Goal: Understand process/instructions

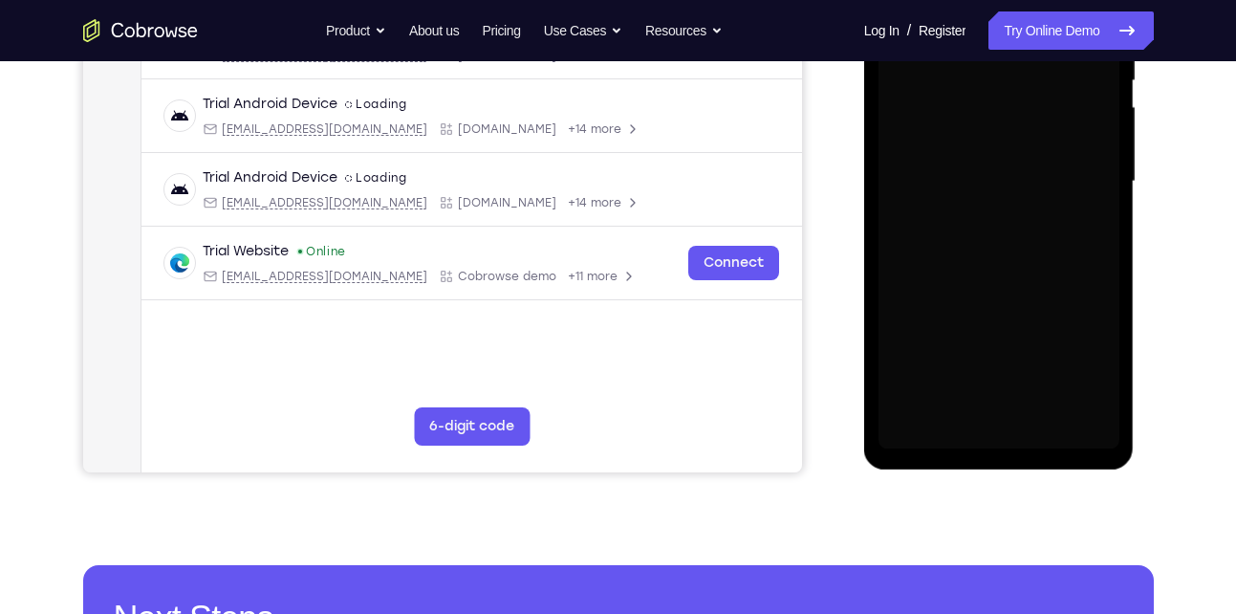
scroll to position [354, 0]
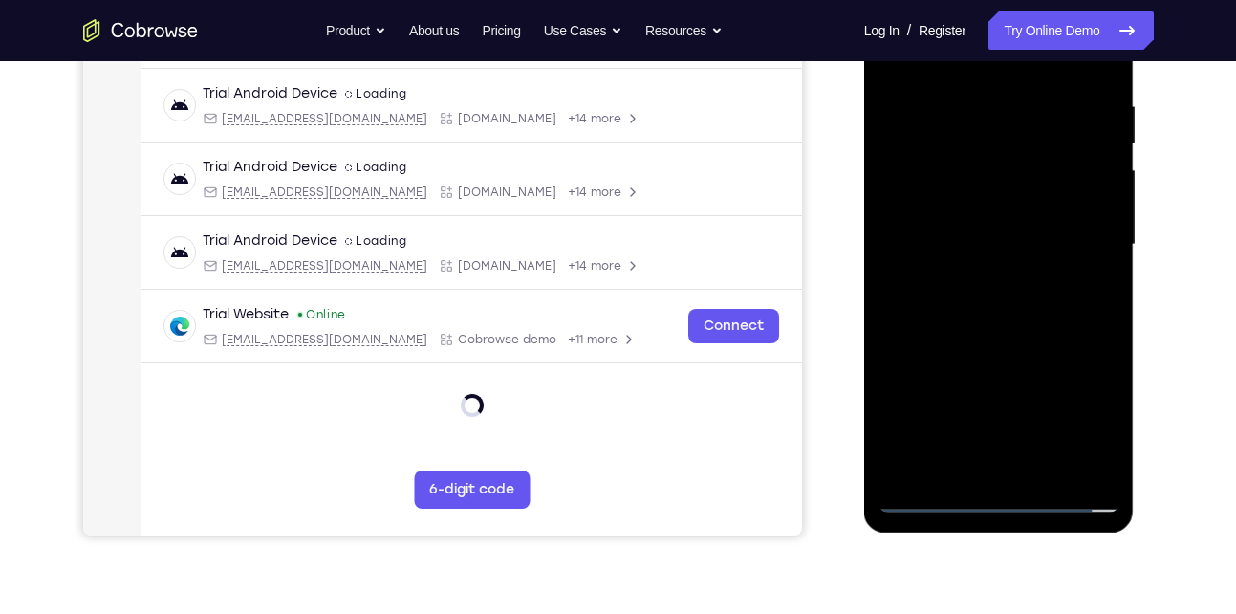
click at [997, 508] on div at bounding box center [998, 244] width 241 height 535
click at [1086, 423] on div at bounding box center [998, 244] width 241 height 535
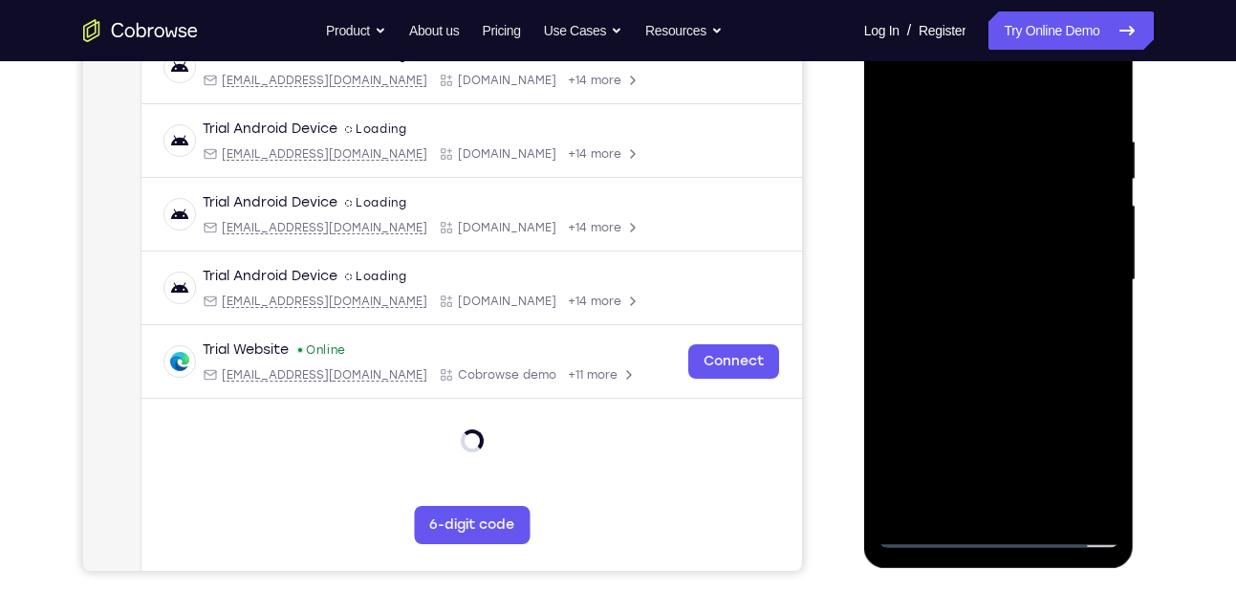
click at [947, 78] on div at bounding box center [998, 279] width 241 height 535
click at [1087, 272] on div at bounding box center [998, 279] width 241 height 535
click at [982, 314] on div at bounding box center [998, 279] width 241 height 535
click at [964, 269] on div at bounding box center [998, 279] width 241 height 535
click at [968, 233] on div at bounding box center [998, 279] width 241 height 535
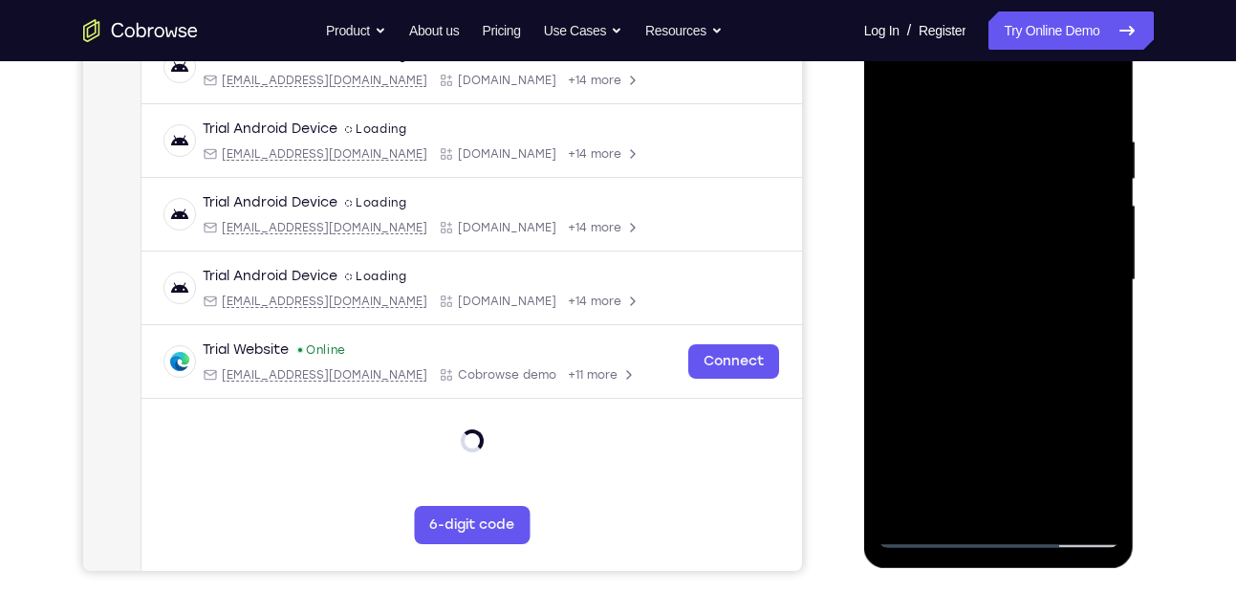
click at [939, 285] on div at bounding box center [998, 279] width 241 height 535
click at [1029, 367] on div at bounding box center [998, 279] width 241 height 535
click at [1093, 111] on div at bounding box center [998, 279] width 241 height 535
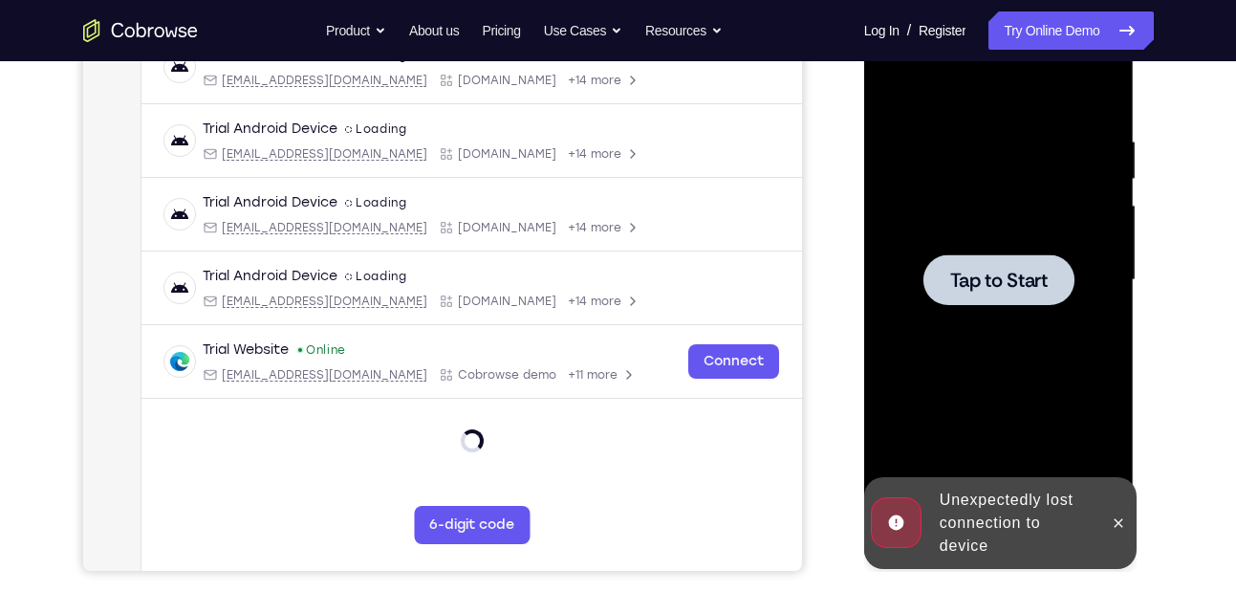
click at [1016, 271] on span "Tap to Start" at bounding box center [999, 280] width 98 height 19
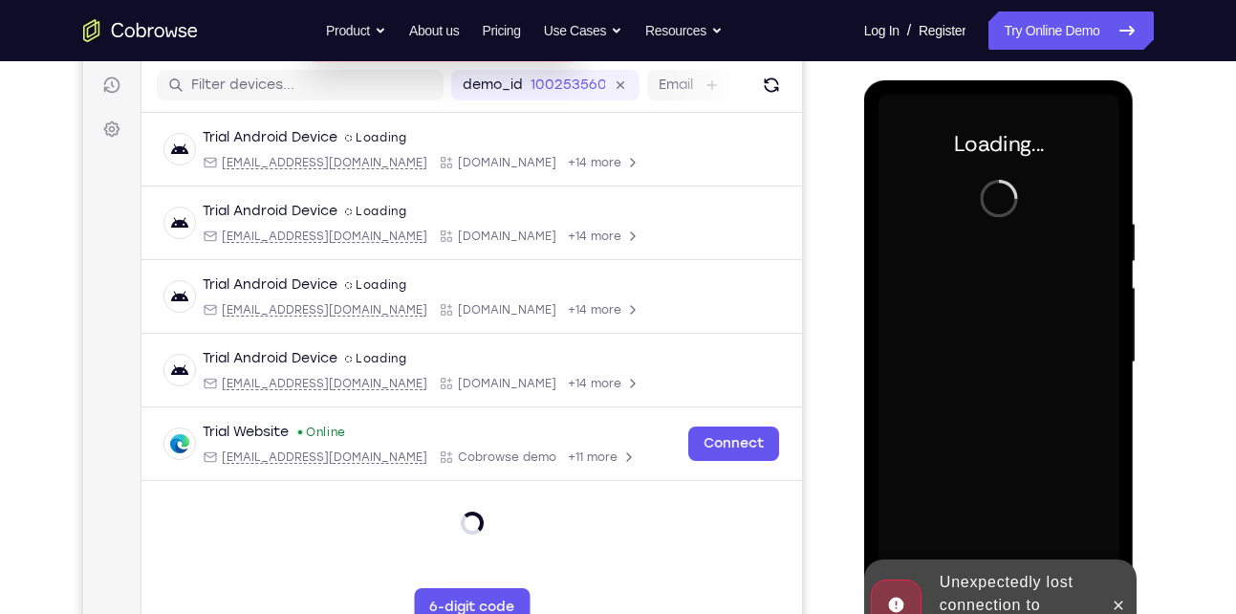
scroll to position [365, 0]
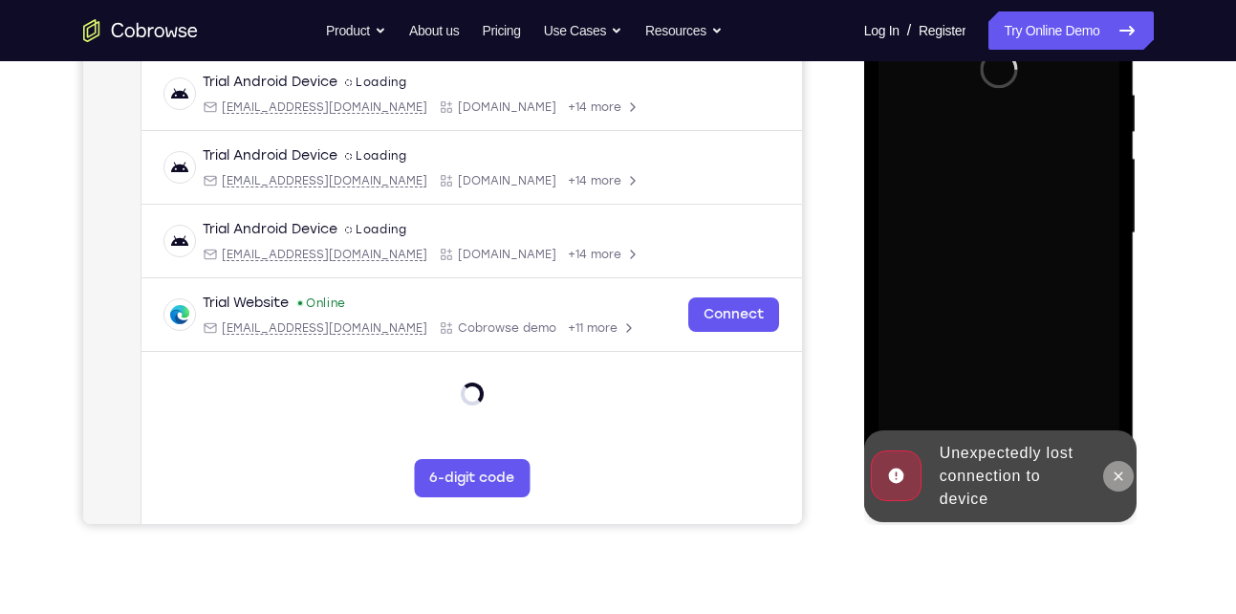
click at [1119, 468] on icon at bounding box center [1118, 475] width 15 height 15
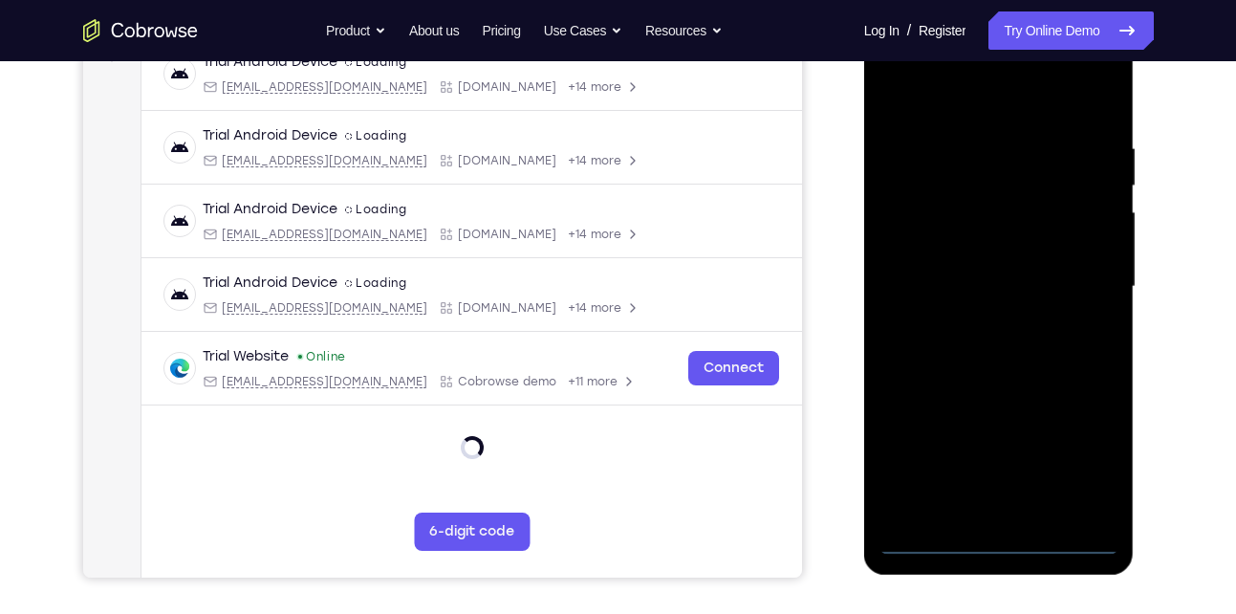
scroll to position [298, 0]
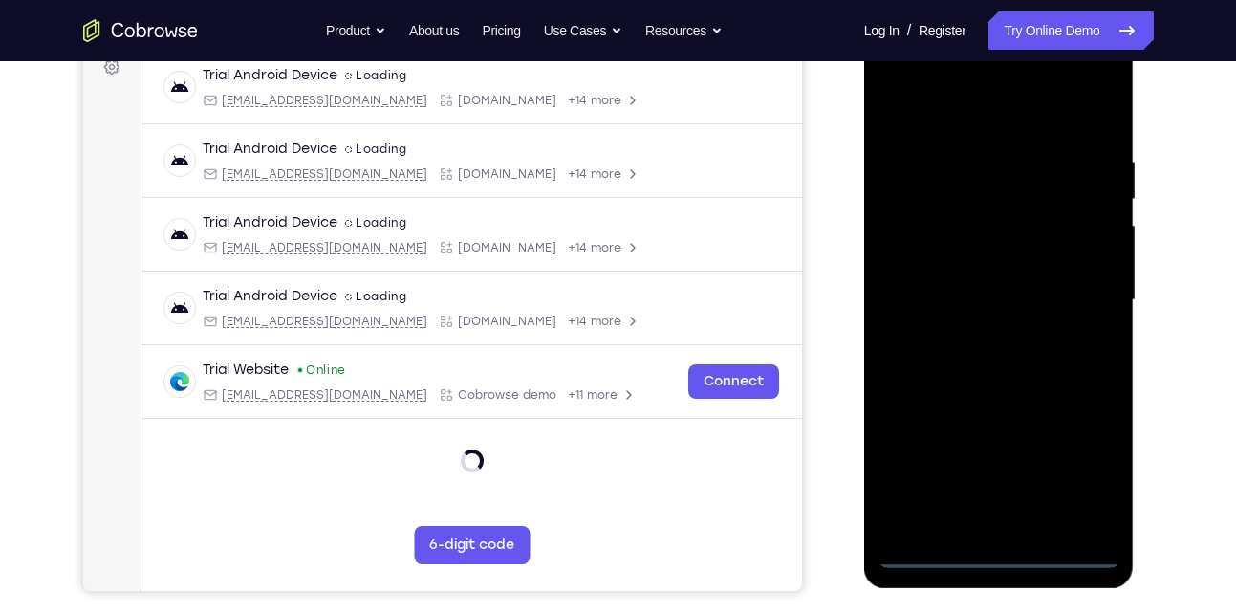
click at [1004, 553] on div at bounding box center [998, 300] width 241 height 535
click at [1092, 466] on div at bounding box center [998, 300] width 241 height 535
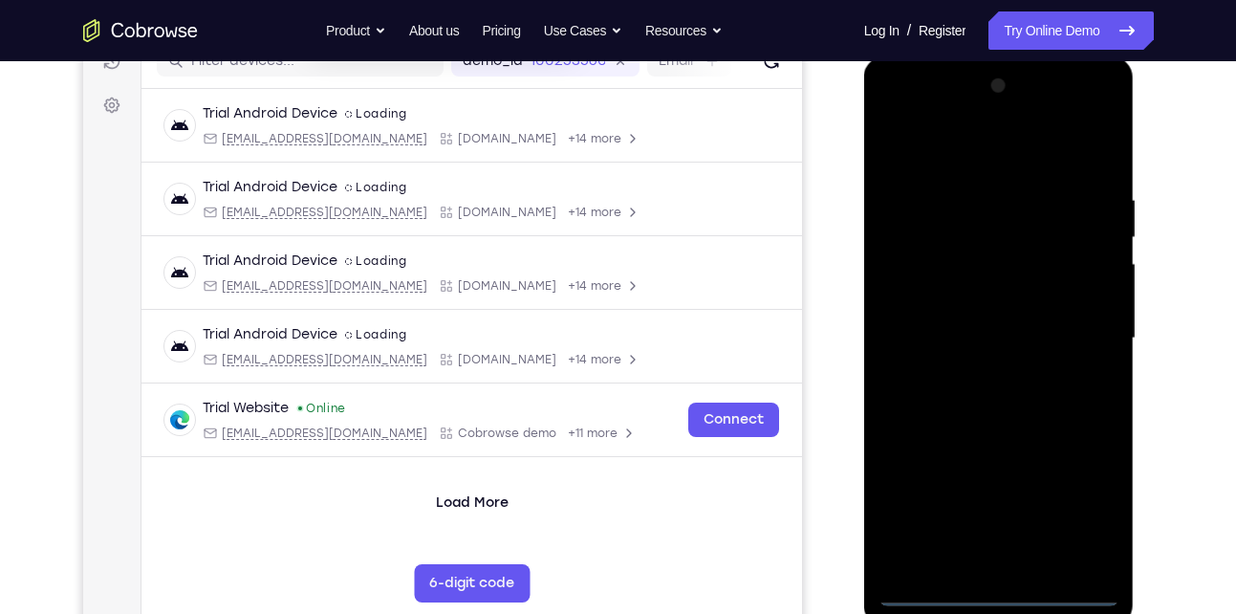
scroll to position [259, 0]
click at [958, 131] on div at bounding box center [998, 339] width 241 height 535
click at [968, 151] on div at bounding box center [998, 339] width 241 height 535
click at [1079, 320] on div at bounding box center [998, 339] width 241 height 535
click at [973, 373] on div at bounding box center [998, 339] width 241 height 535
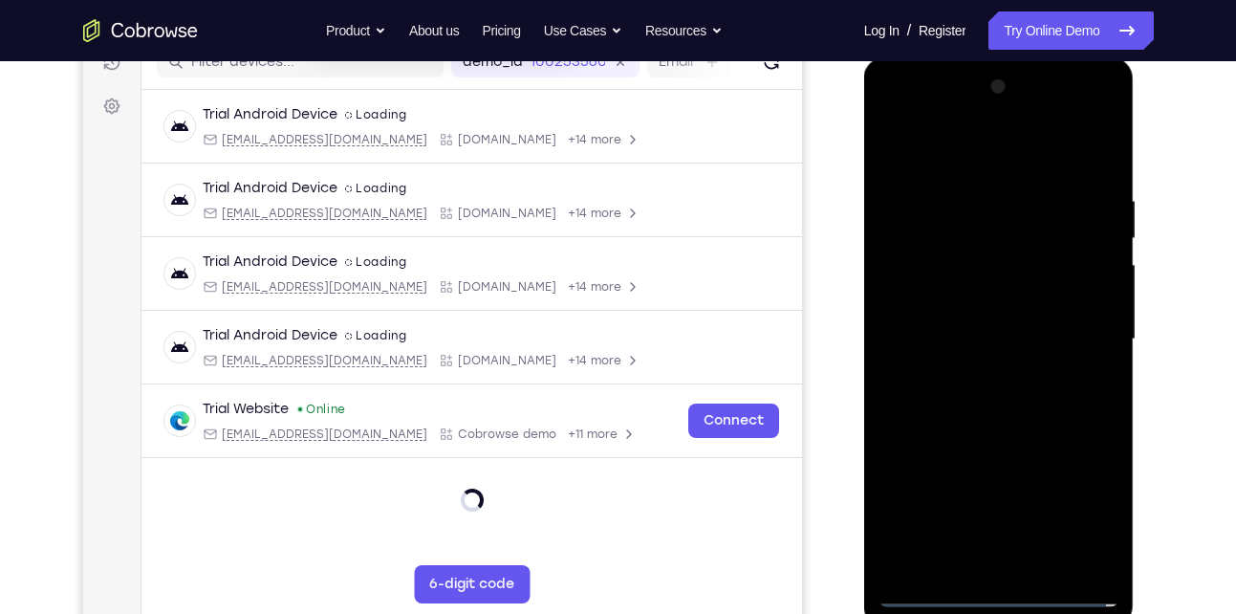
click at [961, 323] on div at bounding box center [998, 339] width 241 height 535
click at [974, 265] on div at bounding box center [998, 339] width 241 height 535
click at [960, 294] on div at bounding box center [998, 339] width 241 height 535
click at [959, 329] on div at bounding box center [998, 339] width 241 height 535
click at [964, 407] on div at bounding box center [998, 339] width 241 height 535
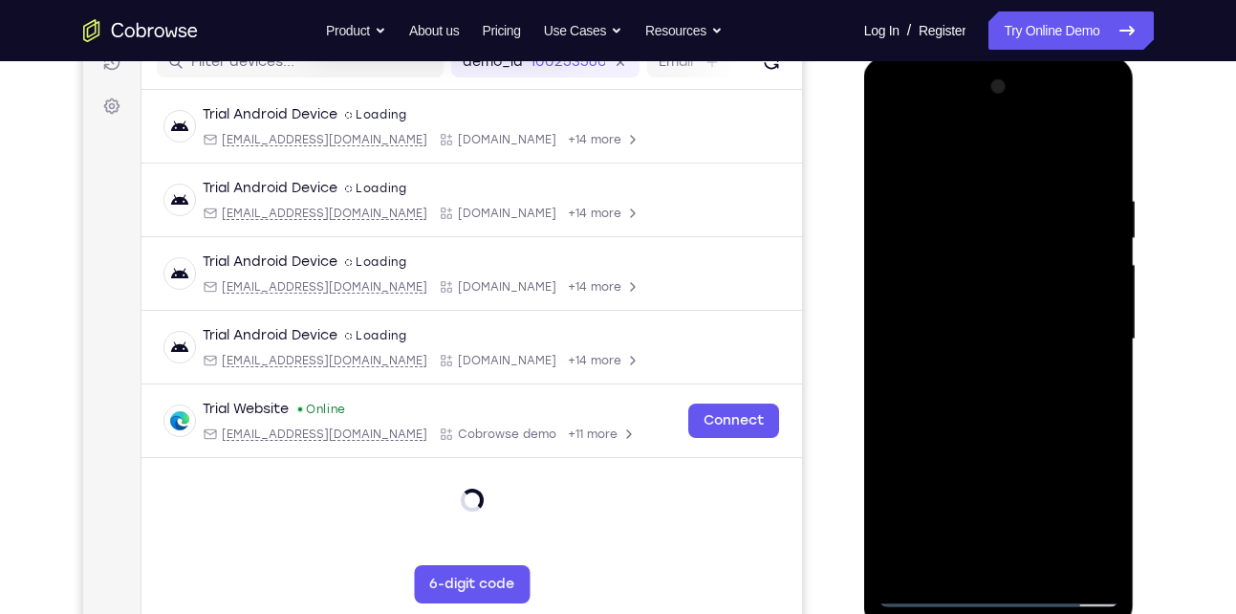
click at [1100, 165] on div at bounding box center [998, 339] width 241 height 535
drag, startPoint x: 1102, startPoint y: 145, endPoint x: 1103, endPoint y: 133, distance: 12.5
click at [1103, 133] on div at bounding box center [998, 339] width 241 height 535
click at [921, 149] on div at bounding box center [998, 339] width 241 height 535
click at [888, 146] on div at bounding box center [998, 339] width 241 height 535
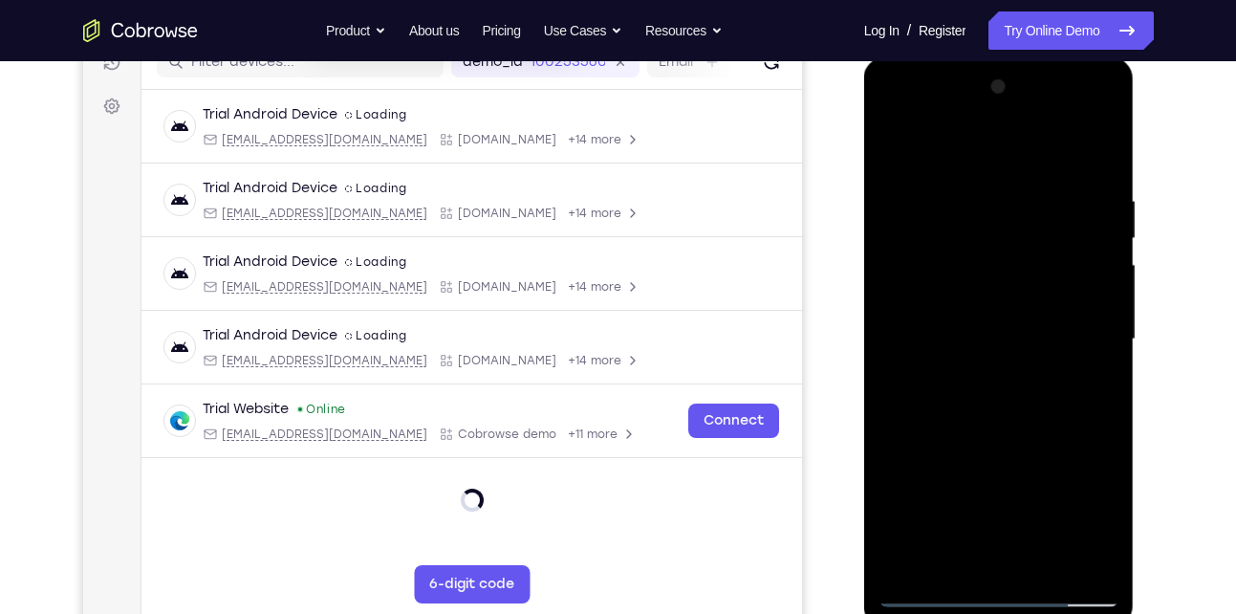
click at [893, 143] on div at bounding box center [998, 339] width 241 height 535
click at [901, 561] on div at bounding box center [998, 339] width 241 height 535
click at [984, 179] on div at bounding box center [998, 339] width 241 height 535
click at [986, 186] on div at bounding box center [998, 339] width 241 height 535
click at [1089, 309] on div at bounding box center [998, 339] width 241 height 535
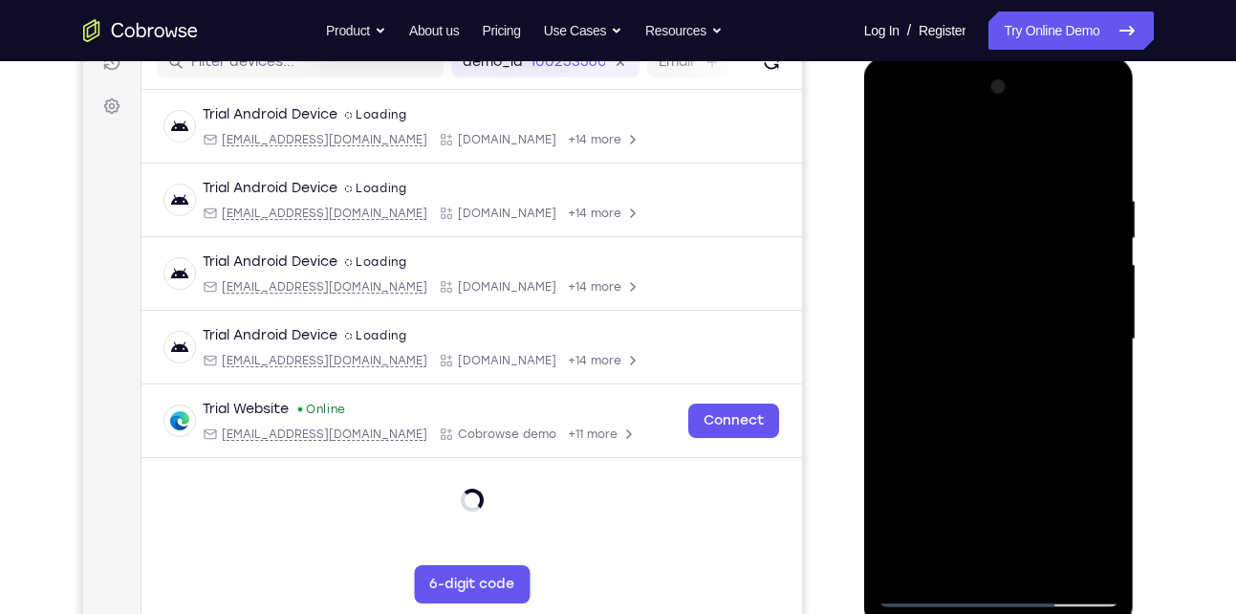
click at [1092, 319] on div at bounding box center [998, 339] width 241 height 535
click at [1091, 195] on div at bounding box center [998, 339] width 241 height 535
click at [1088, 195] on div at bounding box center [998, 339] width 241 height 535
click at [1083, 195] on div at bounding box center [998, 339] width 241 height 535
